Goal: Transaction & Acquisition: Purchase product/service

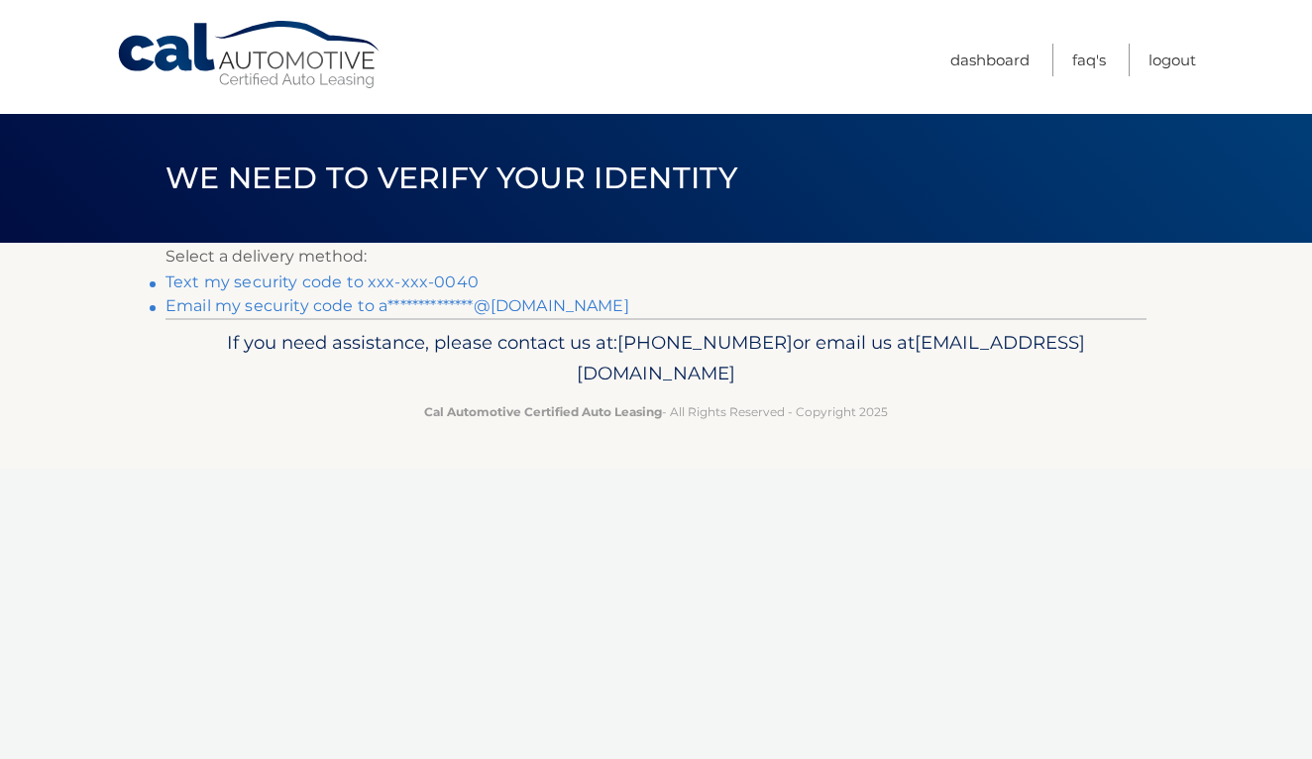
click at [368, 280] on link "Text my security code to xxx-xxx-0040" at bounding box center [322, 282] width 313 height 19
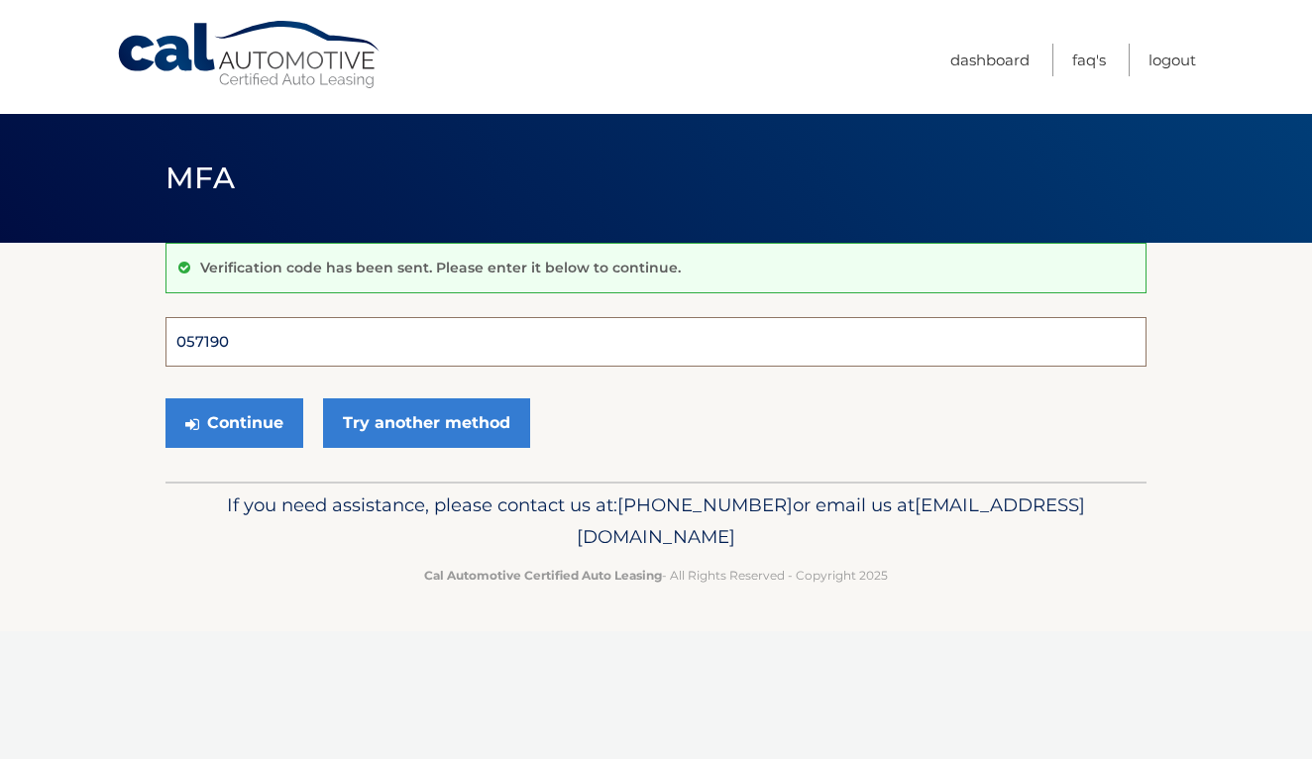
type input "057190"
click at [234, 422] on button "Continue" at bounding box center [235, 423] width 138 height 50
click at [239, 433] on button "Continue" at bounding box center [235, 423] width 138 height 50
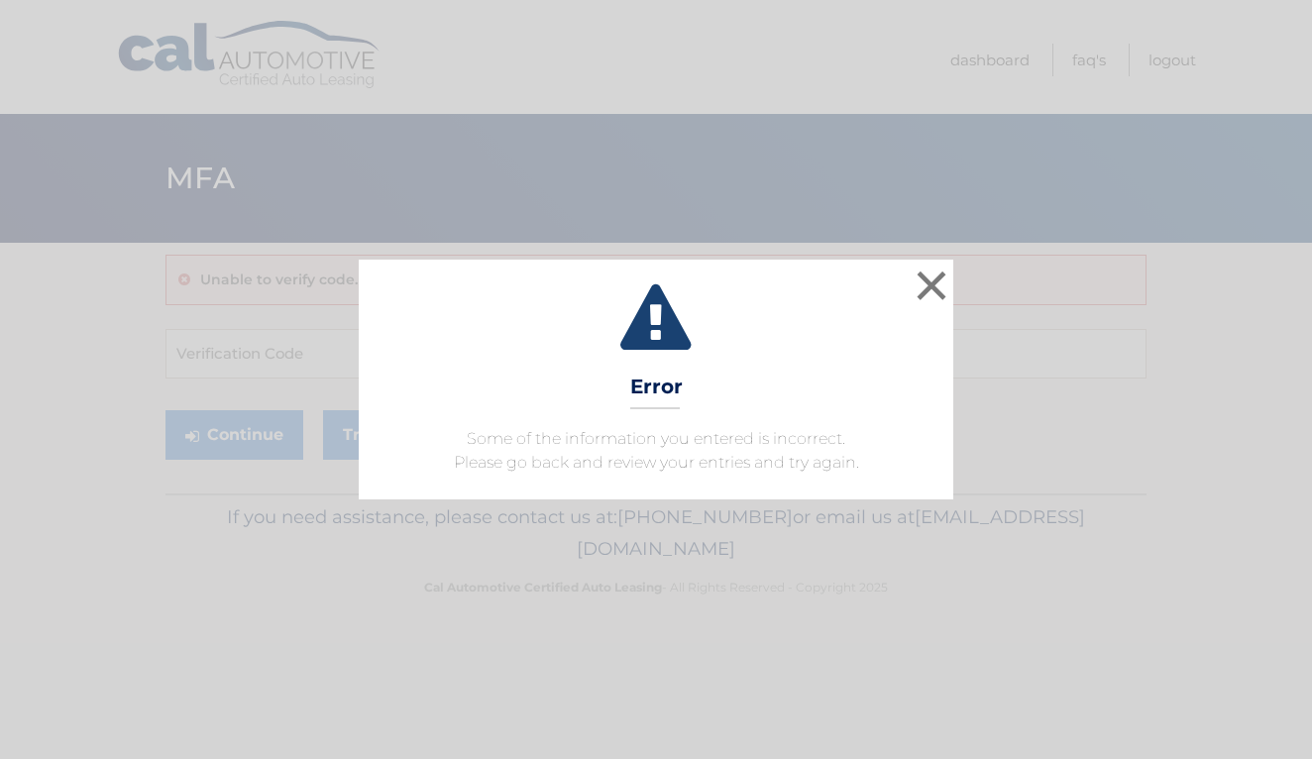
click at [934, 281] on button "×" at bounding box center [932, 286] width 40 height 40
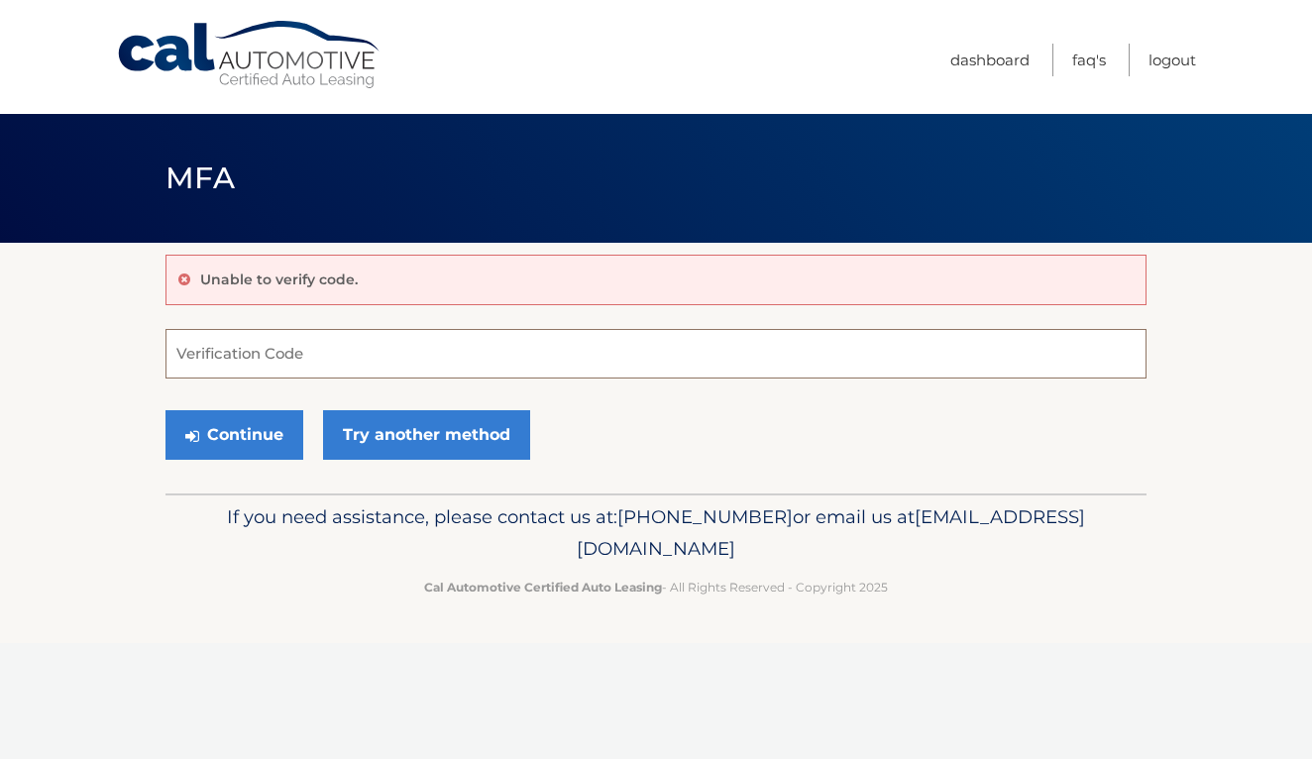
click at [479, 353] on input "Verification Code" at bounding box center [656, 354] width 981 height 50
type input "057190"
click at [247, 427] on button "Continue" at bounding box center [235, 435] width 138 height 50
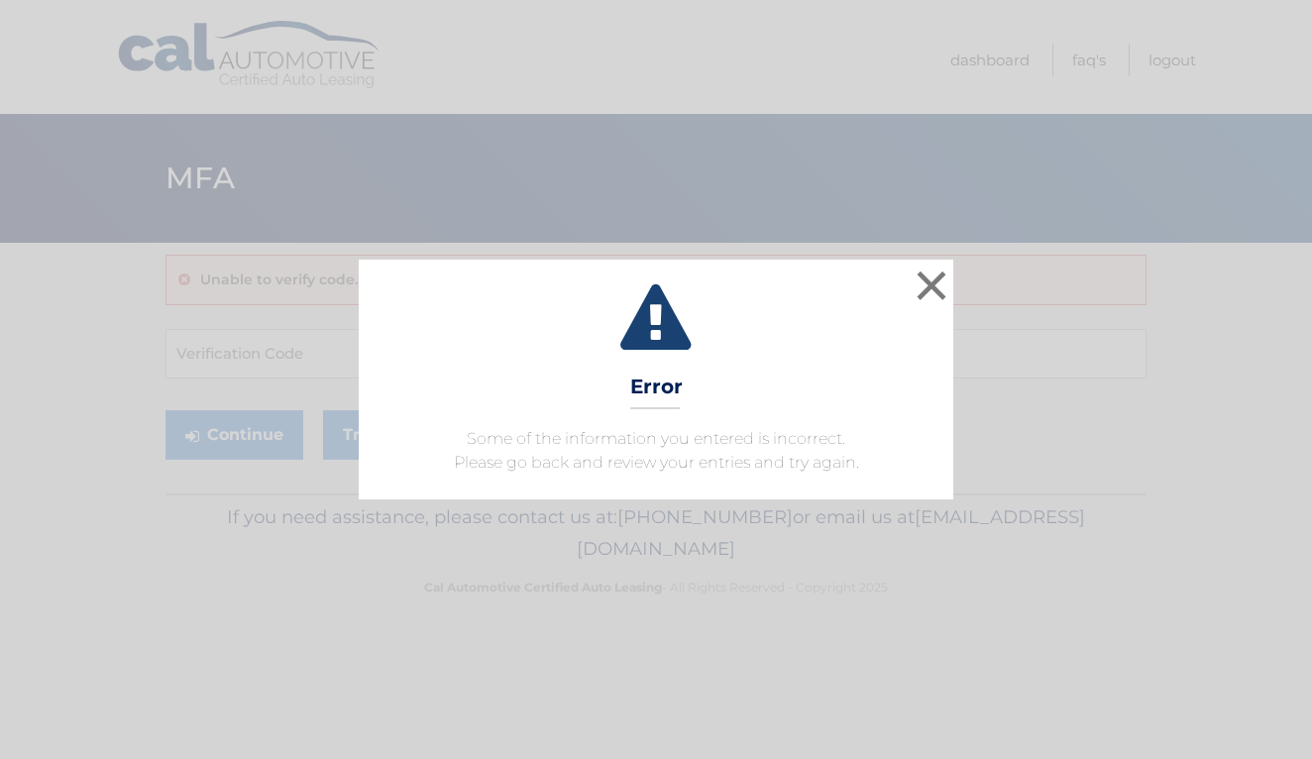
click at [928, 283] on button "×" at bounding box center [932, 286] width 40 height 40
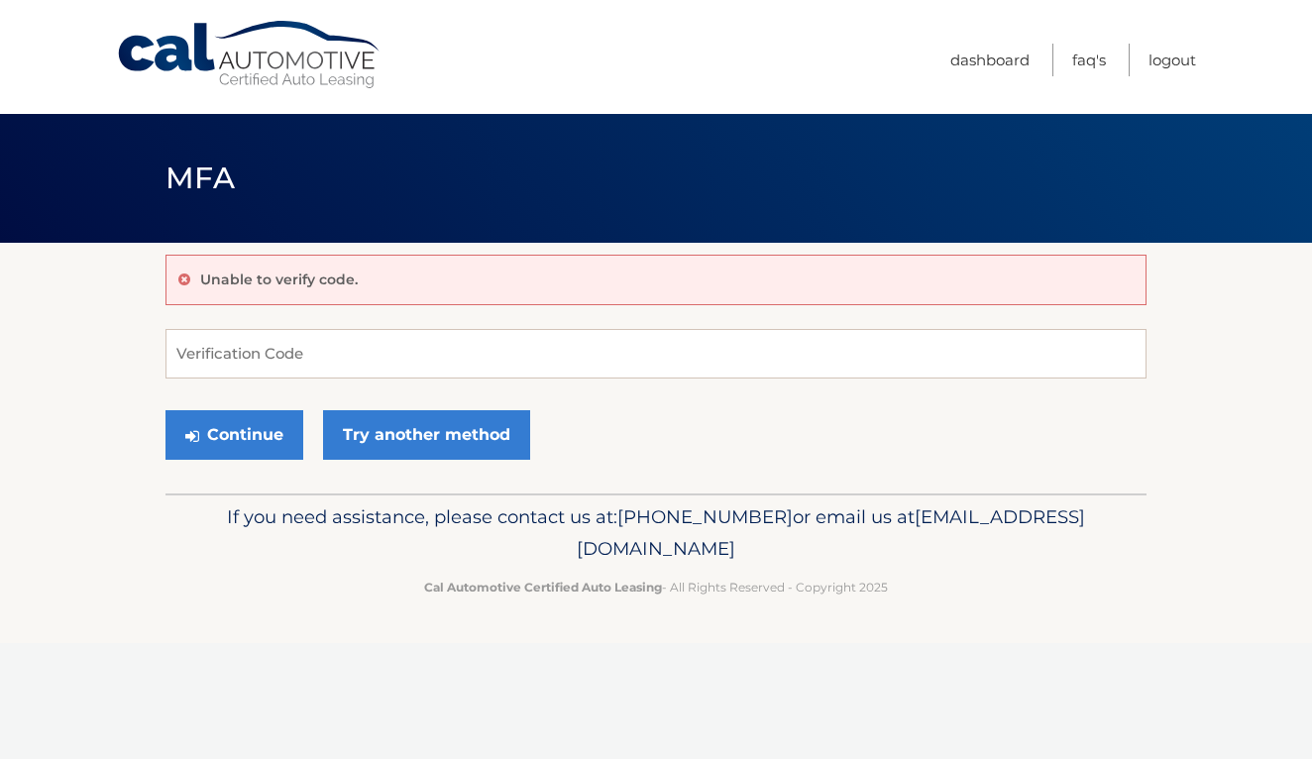
click at [406, 430] on link "Try another method" at bounding box center [426, 435] width 207 height 50
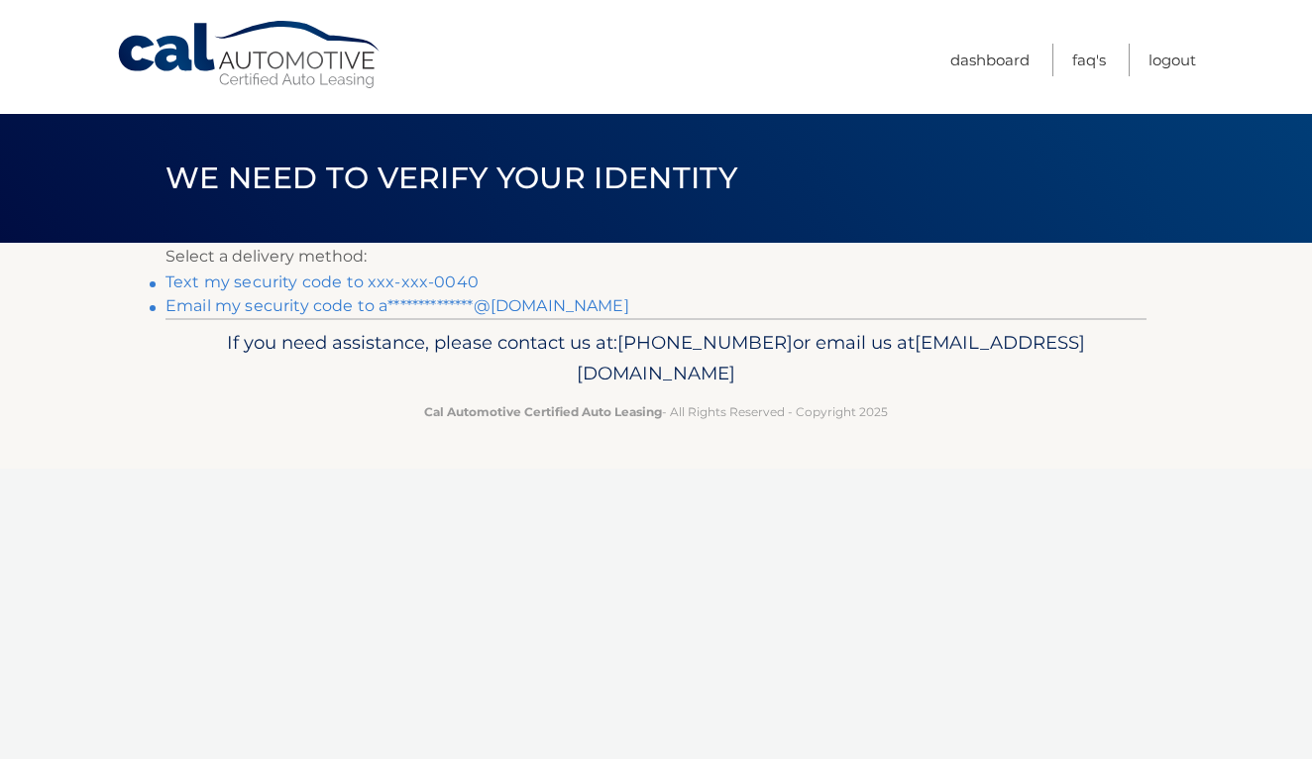
click at [288, 306] on link "**********" at bounding box center [398, 305] width 464 height 19
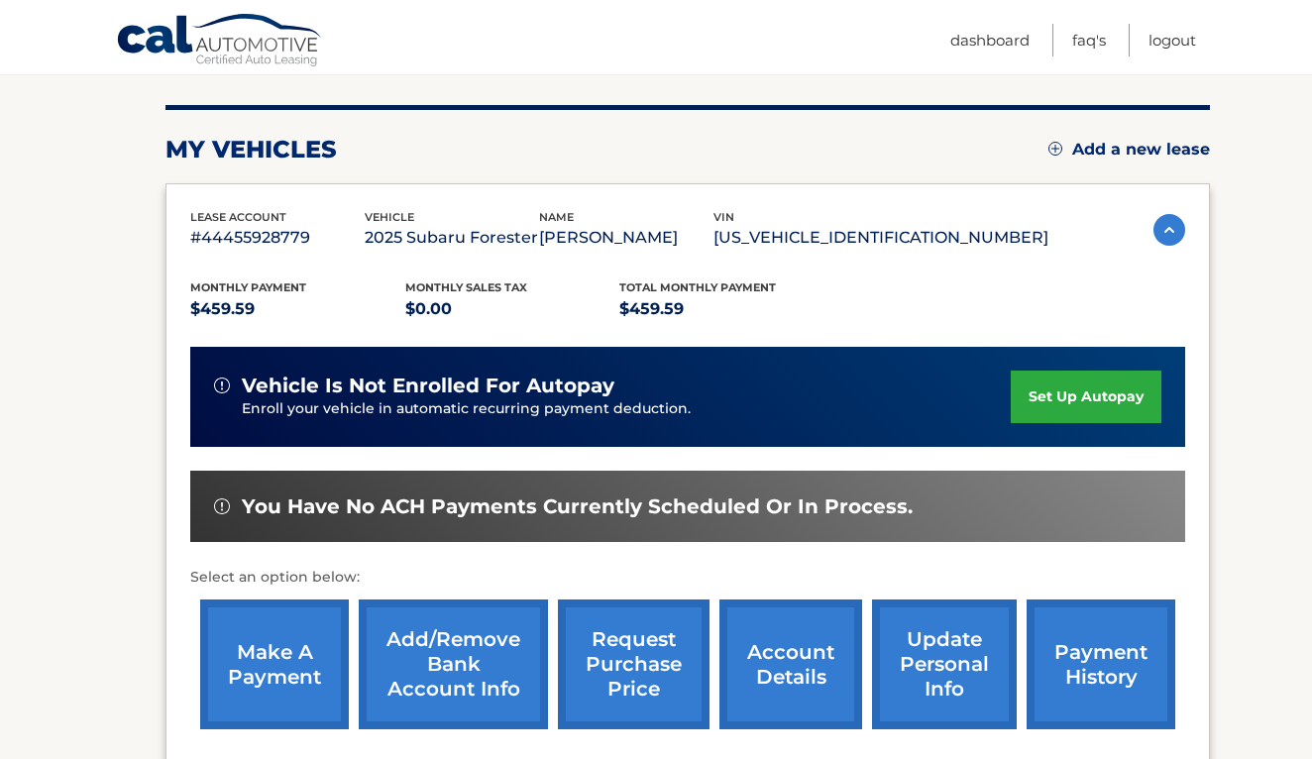
scroll to position [242, 0]
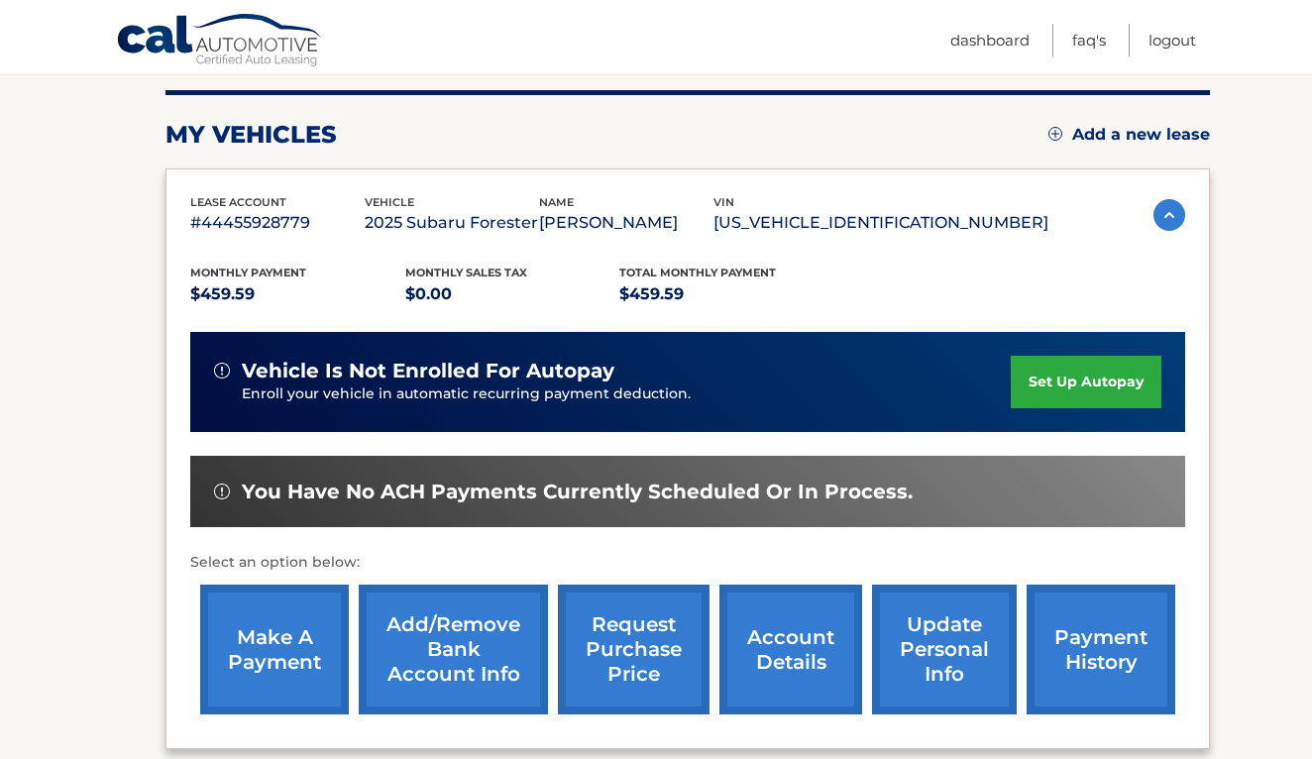
click at [274, 631] on link "make a payment" at bounding box center [274, 650] width 149 height 130
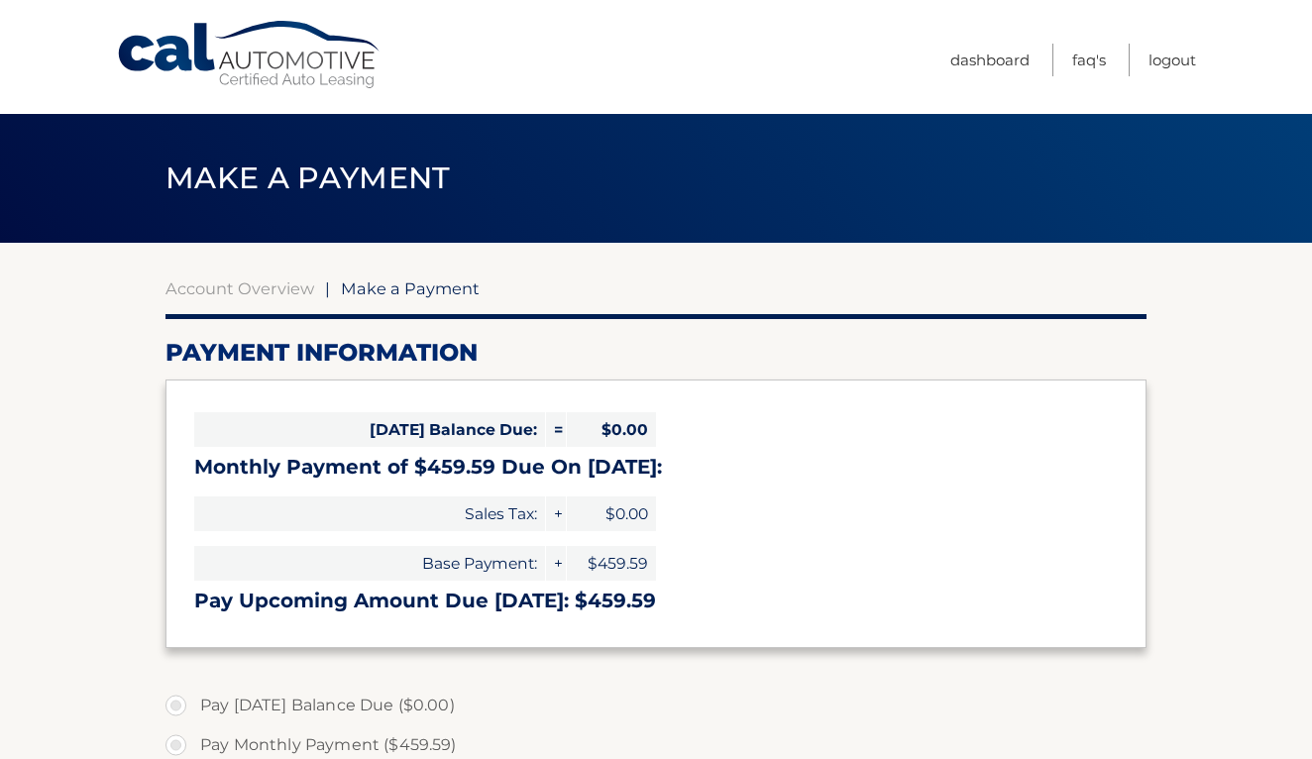
select select "ZTZhYTA0OGYtZjZjNi00YjZmLTg4ZTgtNzhmZTNhYjdiM2E0"
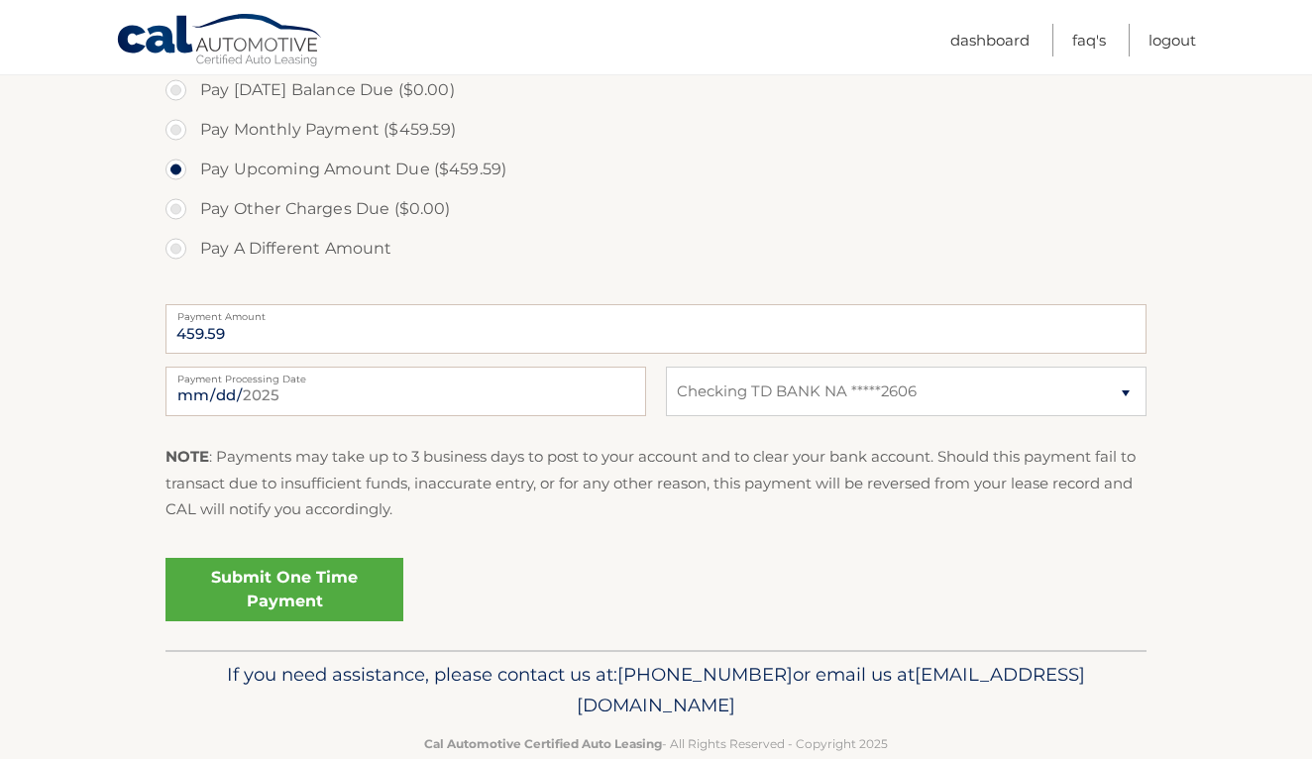
scroll to position [616, 0]
click at [240, 594] on link "Submit One Time Payment" at bounding box center [285, 588] width 238 height 63
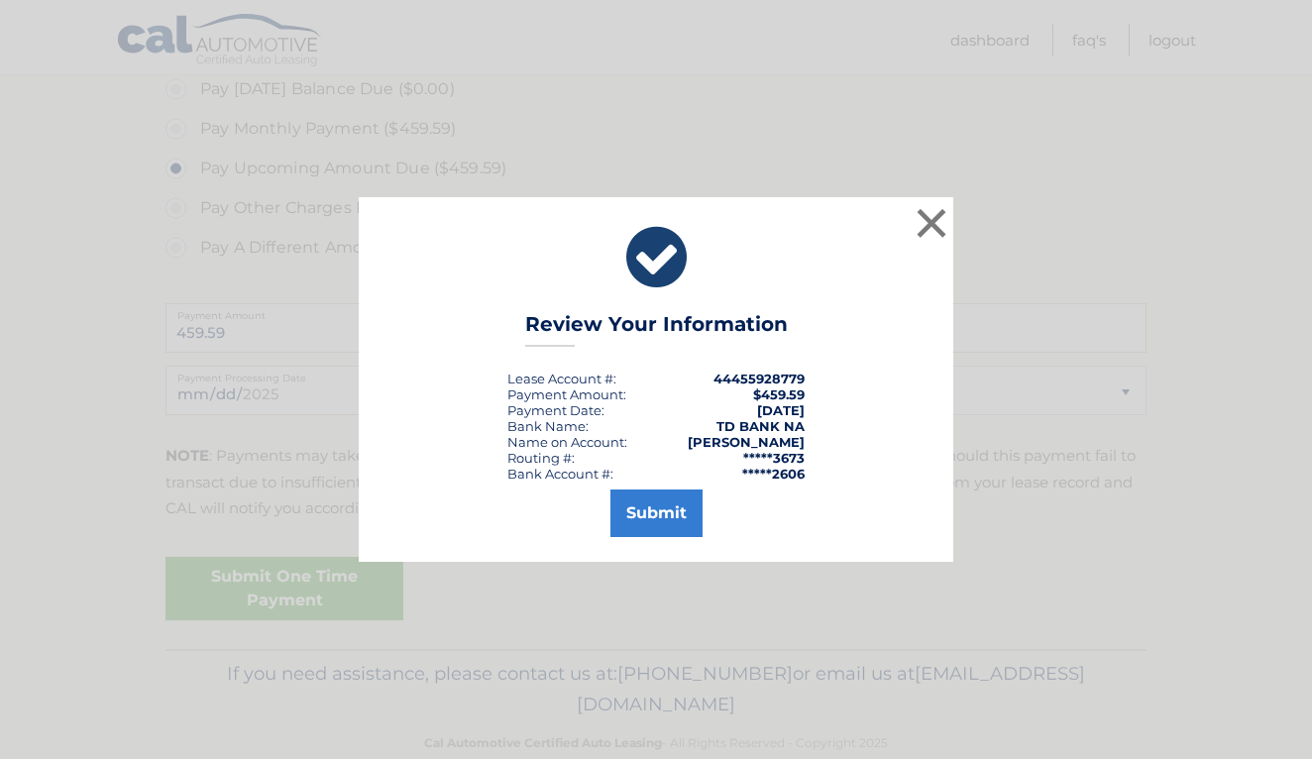
click at [674, 513] on button "Submit" at bounding box center [657, 514] width 92 height 48
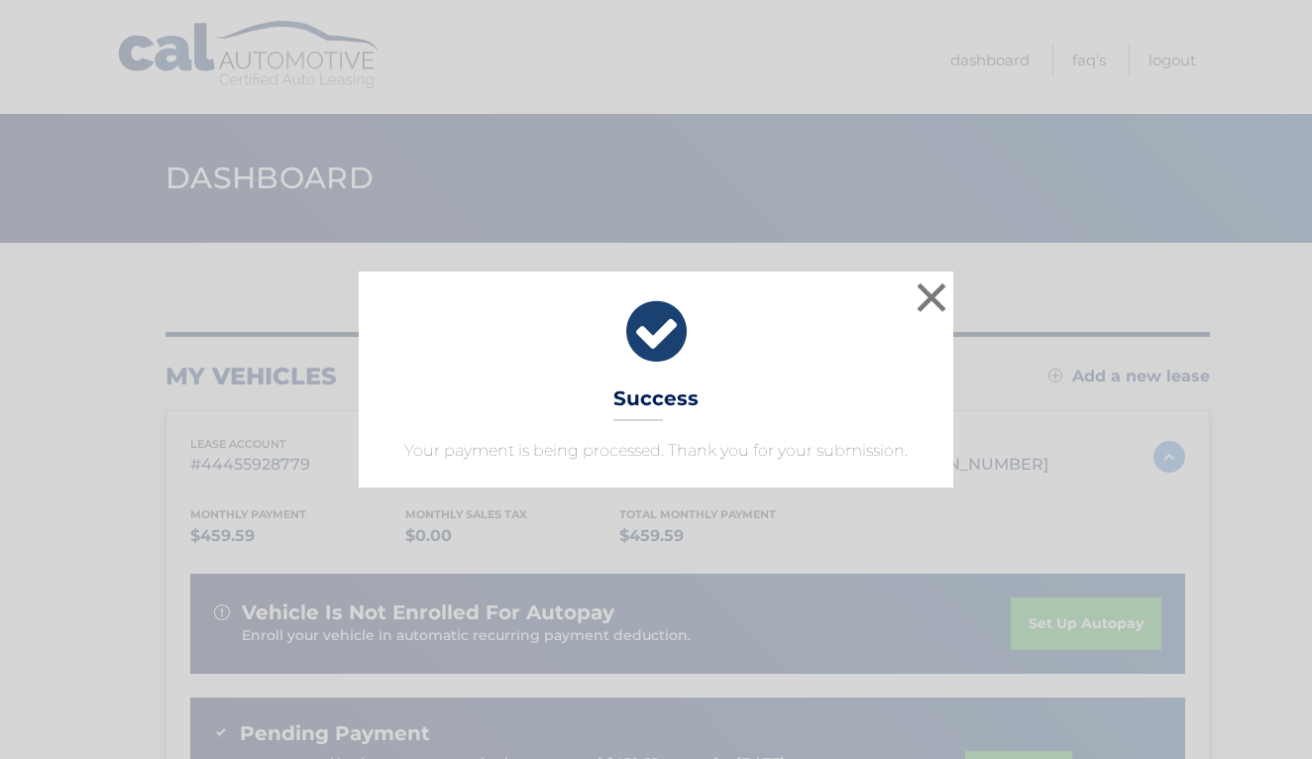
click at [931, 306] on button "×" at bounding box center [932, 298] width 40 height 40
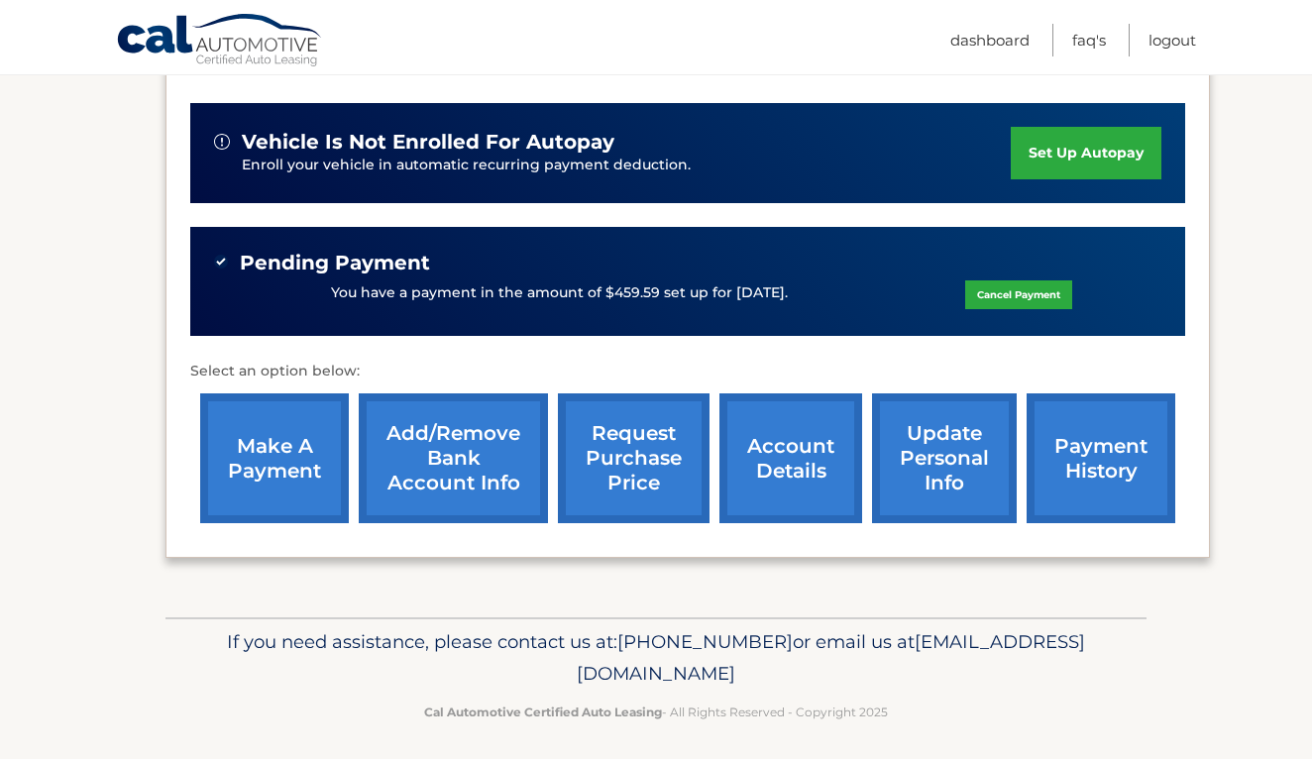
scroll to position [473, 0]
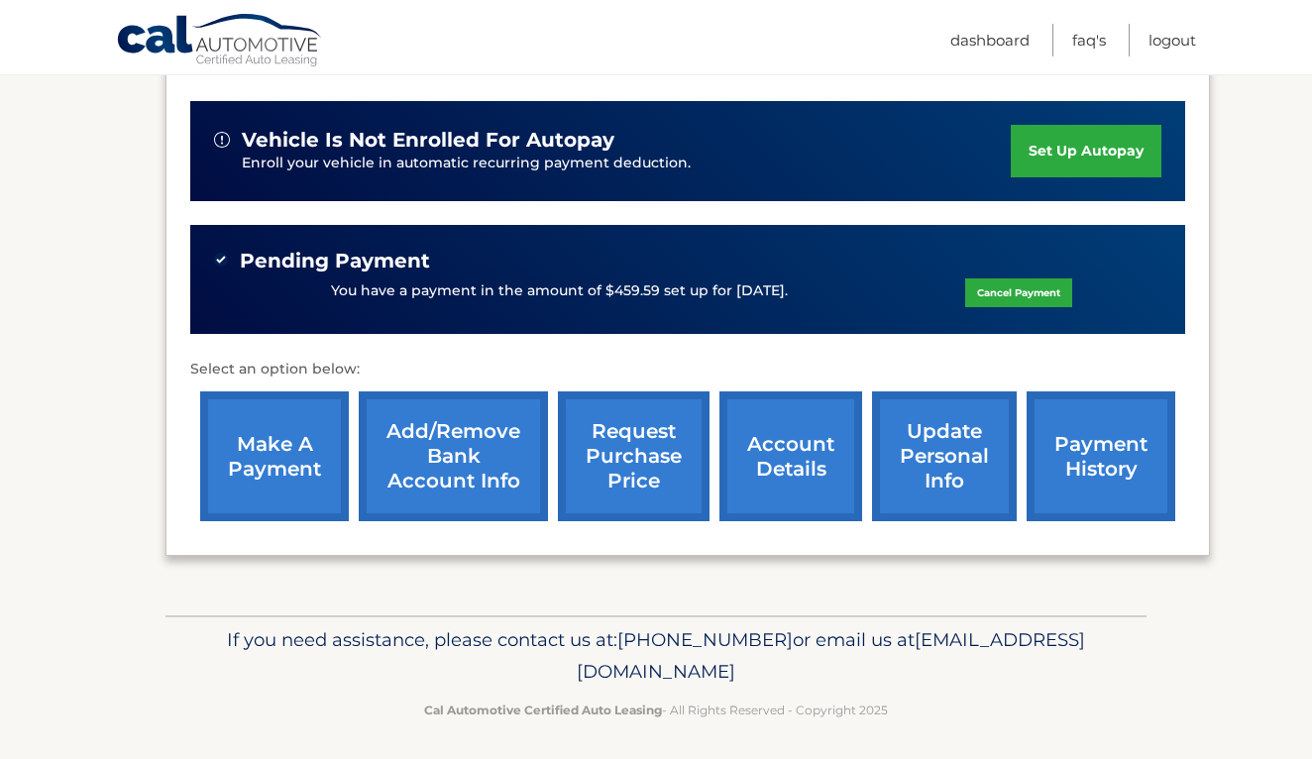
click at [1063, 443] on link "payment history" at bounding box center [1101, 456] width 149 height 130
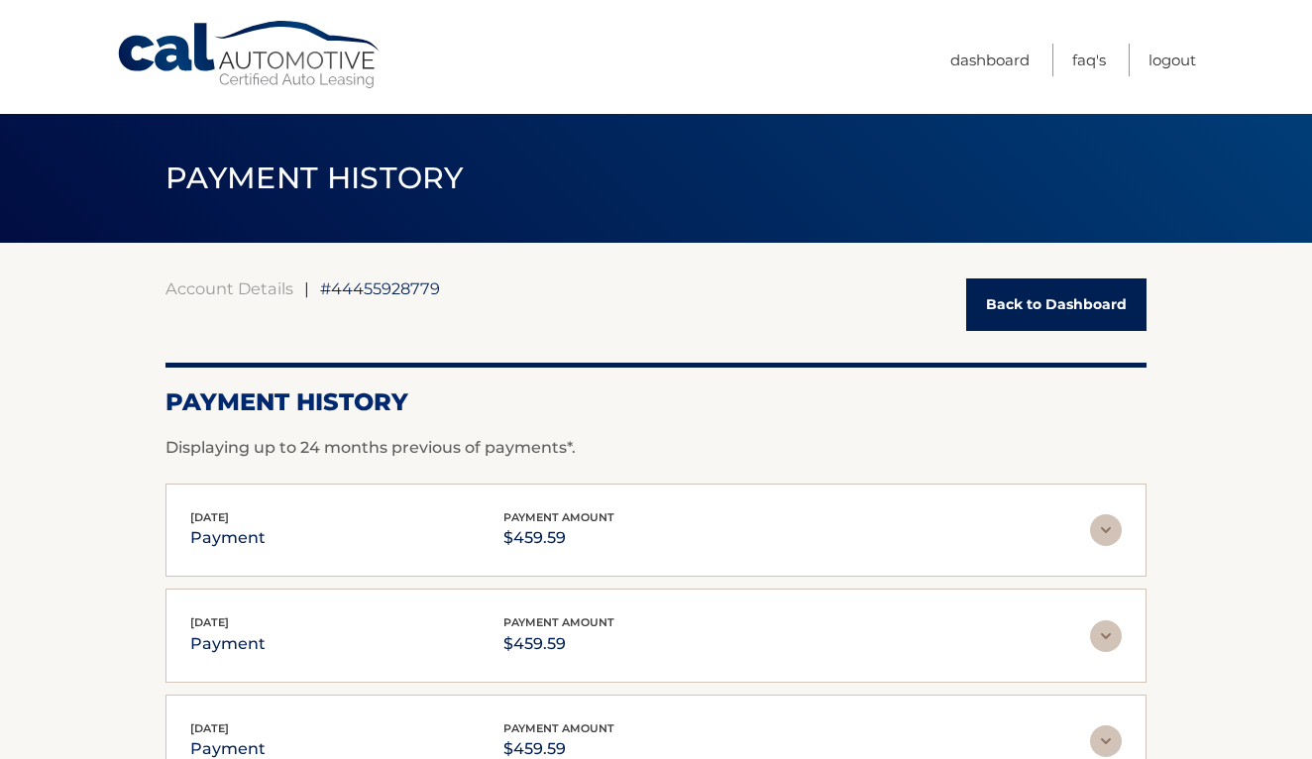
click at [973, 63] on link "Dashboard" at bounding box center [989, 60] width 79 height 33
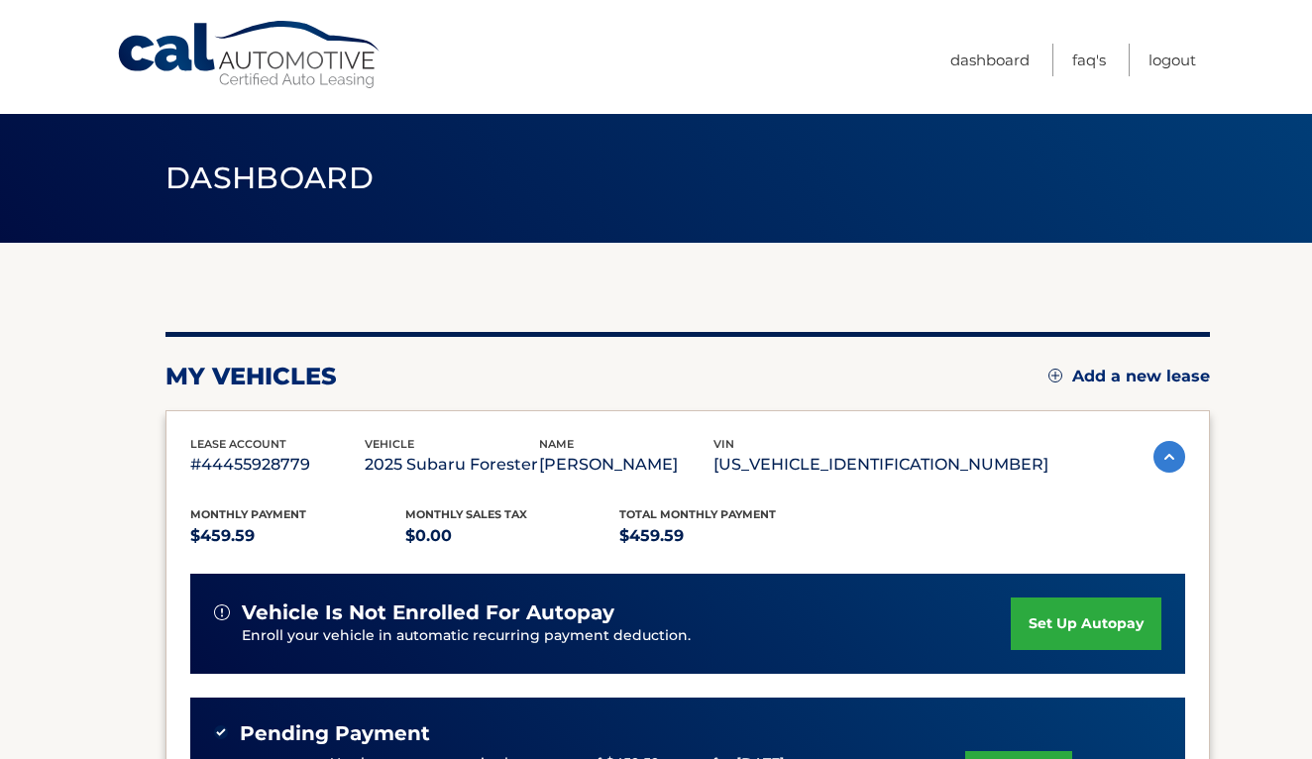
click at [1172, 61] on link "Logout" at bounding box center [1173, 60] width 48 height 33
